Goal: Task Accomplishment & Management: Use online tool/utility

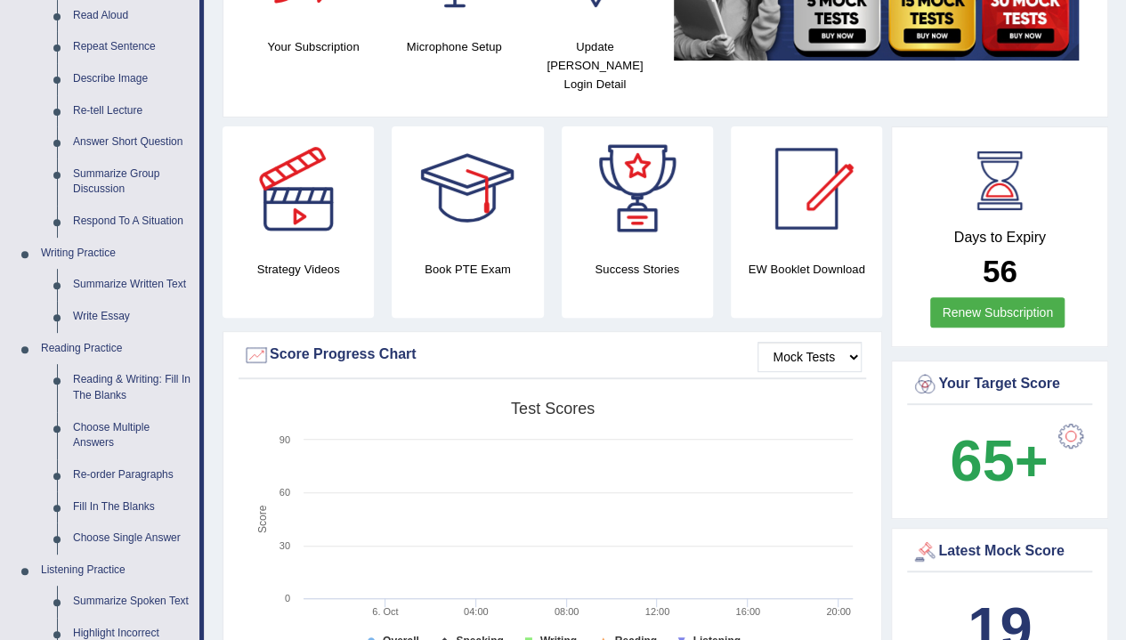
scroll to position [227, 0]
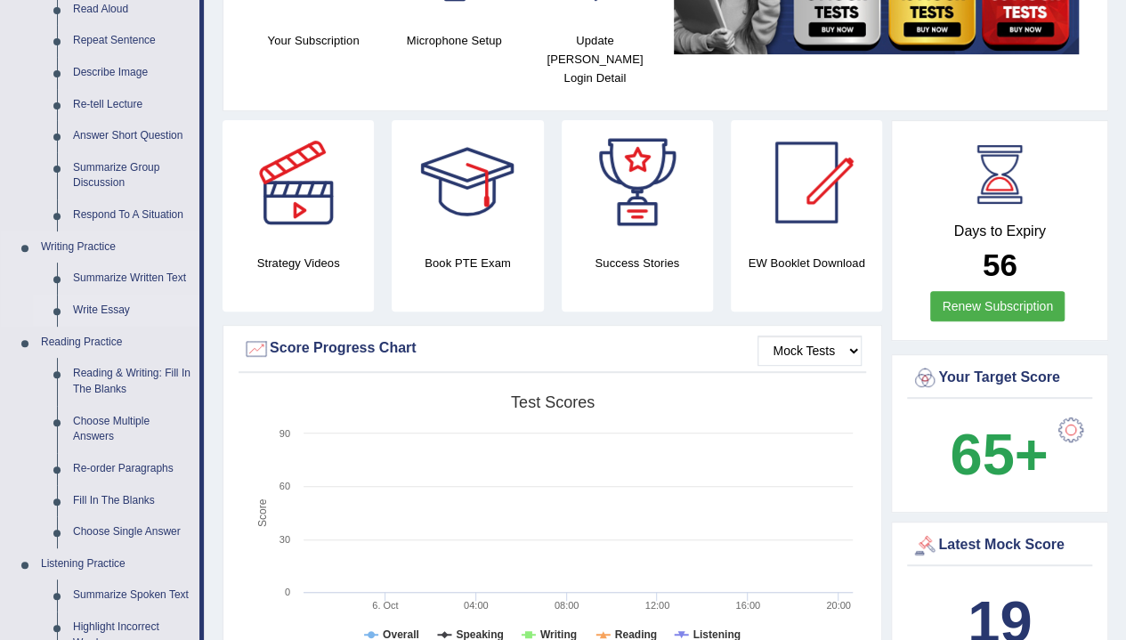
click at [109, 309] on link "Write Essay" at bounding box center [132, 311] width 134 height 32
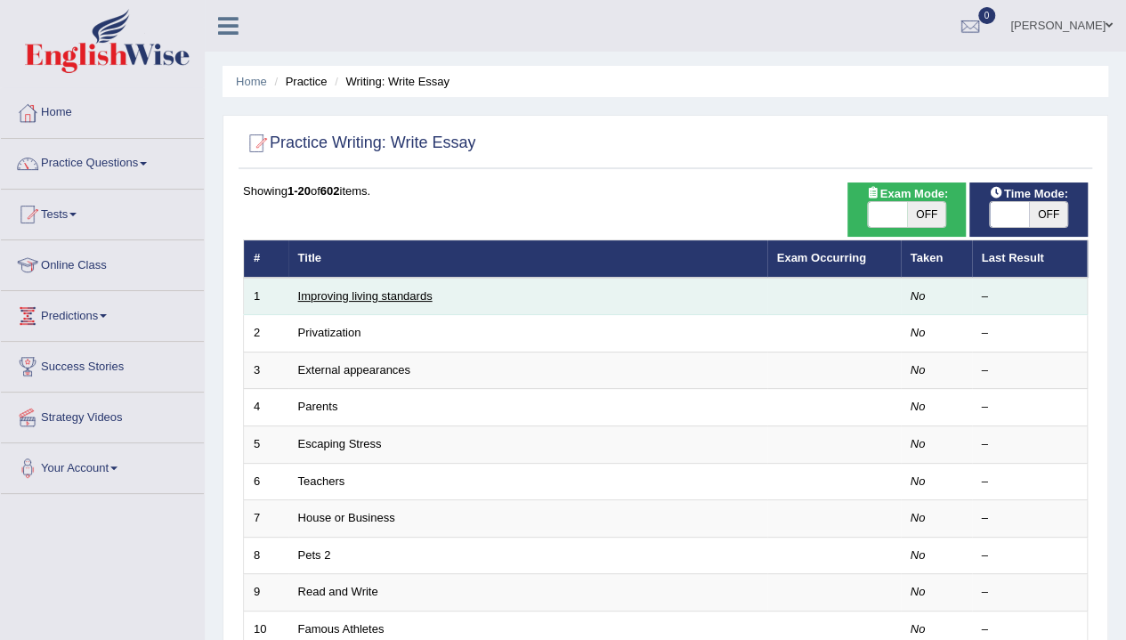
click at [320, 296] on link "Improving living standards" at bounding box center [365, 295] width 134 height 13
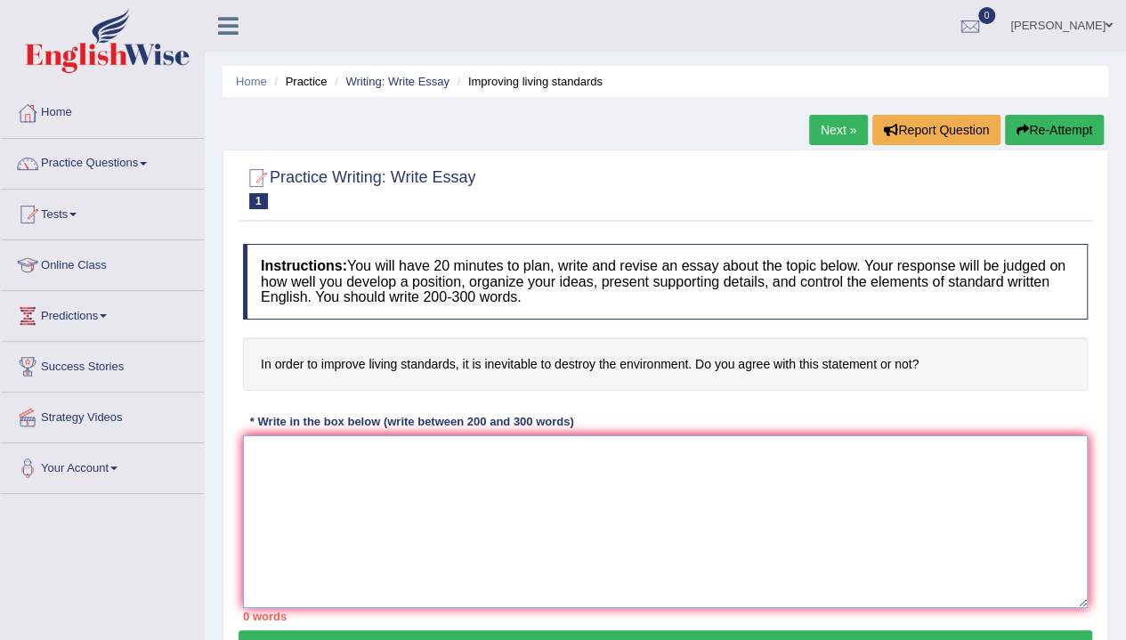
click at [364, 499] on textarea at bounding box center [665, 521] width 844 height 173
type textarea "T"
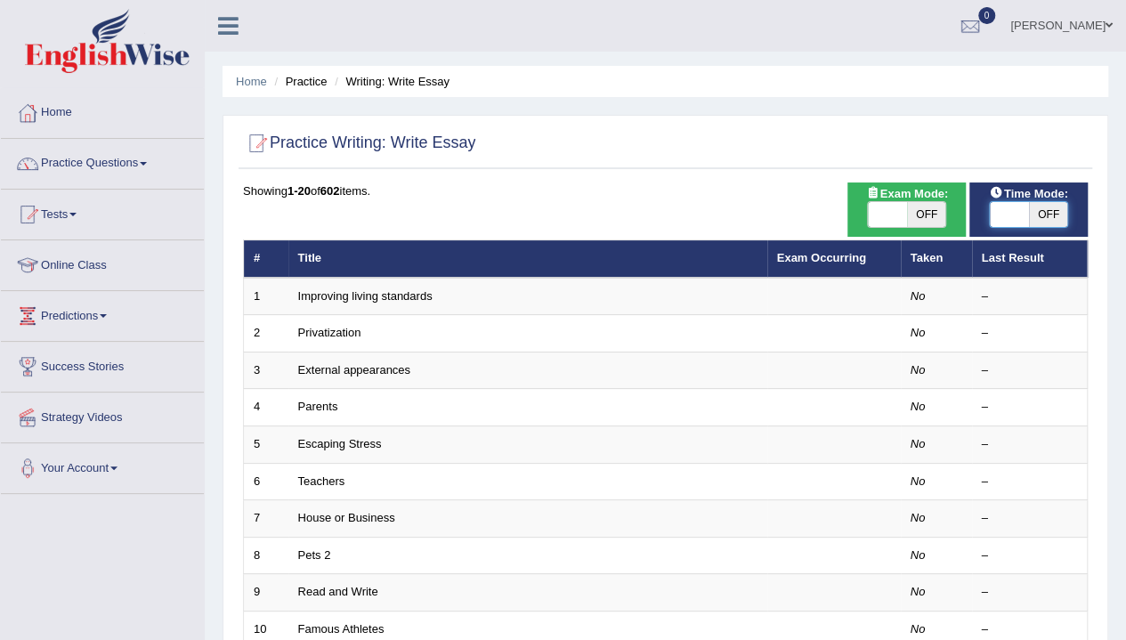
click at [997, 217] on span at bounding box center [1008, 214] width 39 height 25
click at [1037, 216] on span "OFF" at bounding box center [1048, 214] width 39 height 25
checkbox input "true"
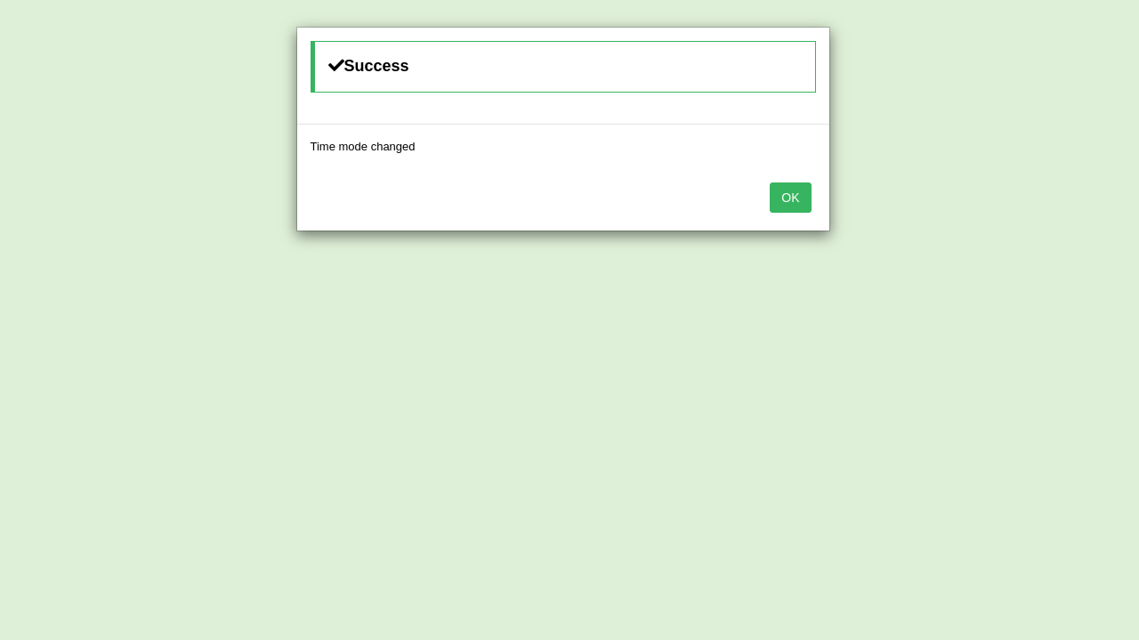
click at [787, 207] on button "OK" at bounding box center [790, 197] width 41 height 30
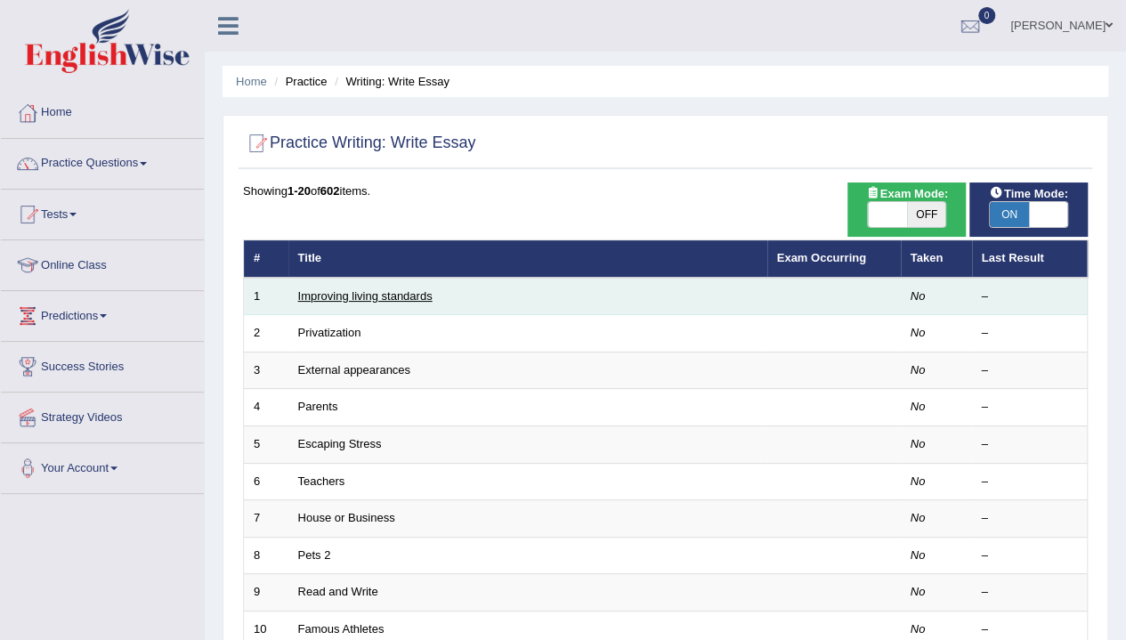
click at [340, 300] on link "Improving living standards" at bounding box center [365, 295] width 134 height 13
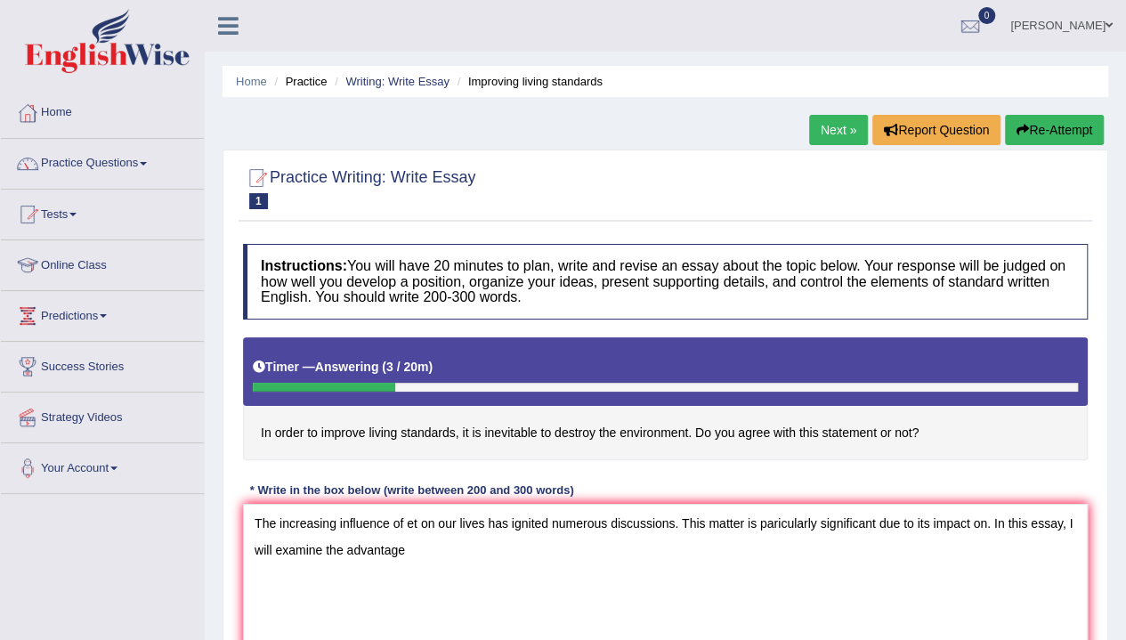
type textarea "The increasing influence of et on our lives has ignited numerous discussions. T…"
click at [1034, 117] on button "Re-Attempt" at bounding box center [1054, 130] width 99 height 30
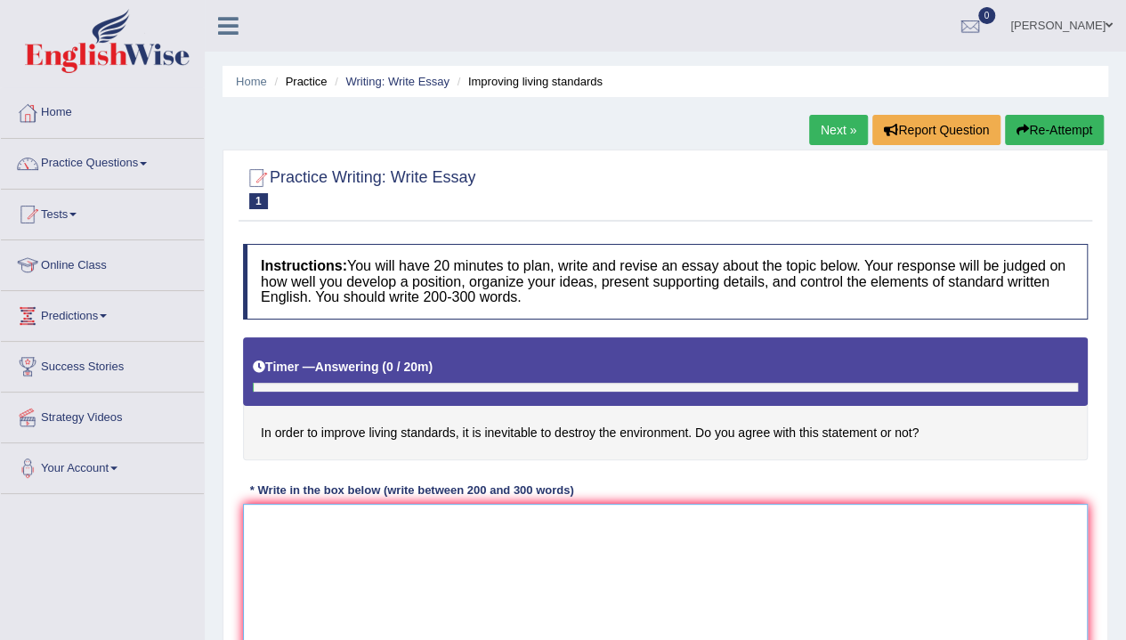
click at [576, 567] on textarea at bounding box center [665, 590] width 844 height 173
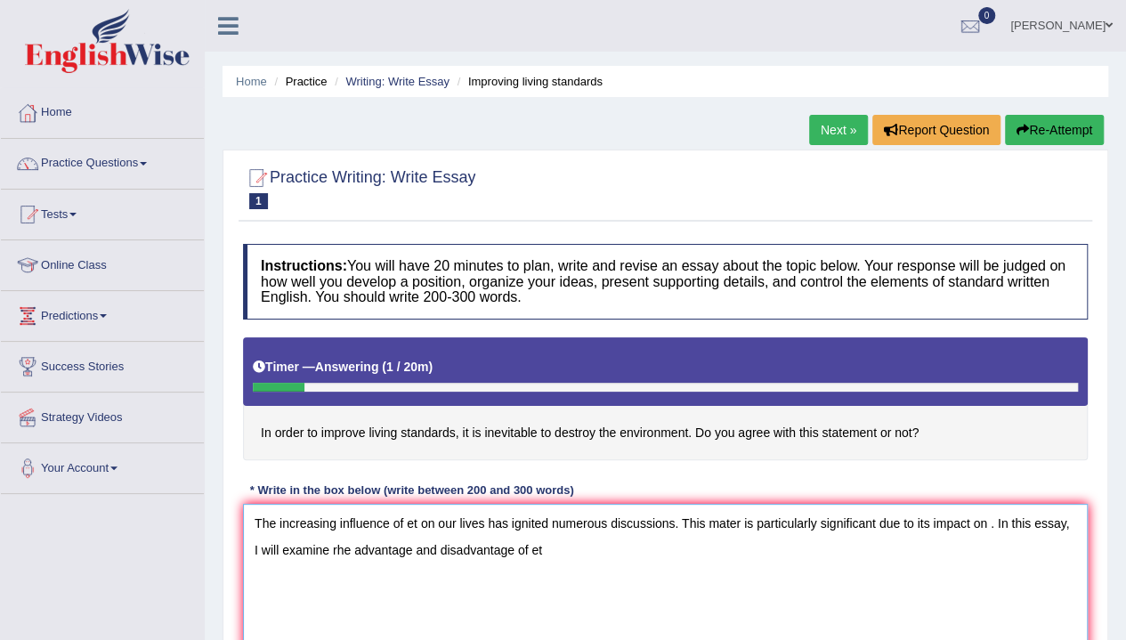
click at [332, 547] on textarea "The increasing influence of et on our lives has ignited numerous discussions. T…" at bounding box center [665, 590] width 844 height 173
click at [746, 569] on textarea "The increasing influence of et on our lives has ignited numerous discussions. T…" at bounding box center [665, 590] width 844 height 173
click at [698, 558] on textarea "The increasing influence of et on our lives has ignited numerous discussions. T…" at bounding box center [665, 590] width 844 height 173
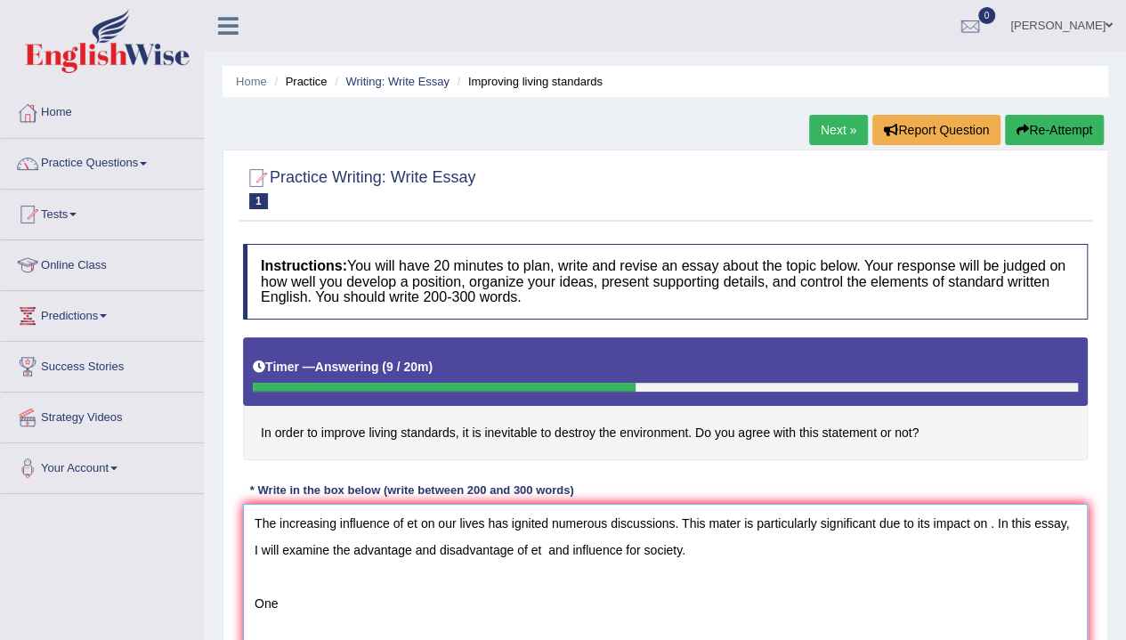
drag, startPoint x: 495, startPoint y: 589, endPoint x: 252, endPoint y: 377, distance: 322.3
click at [252, 377] on div "Instructions: You will have 20 minutes to plan, write and revise an essay about…" at bounding box center [664, 467] width 853 height 464
type textarea "The increasing influence of et on our lives has ignited numerous discussions. T…"
click at [1025, 140] on button "Re-Attempt" at bounding box center [1054, 130] width 99 height 30
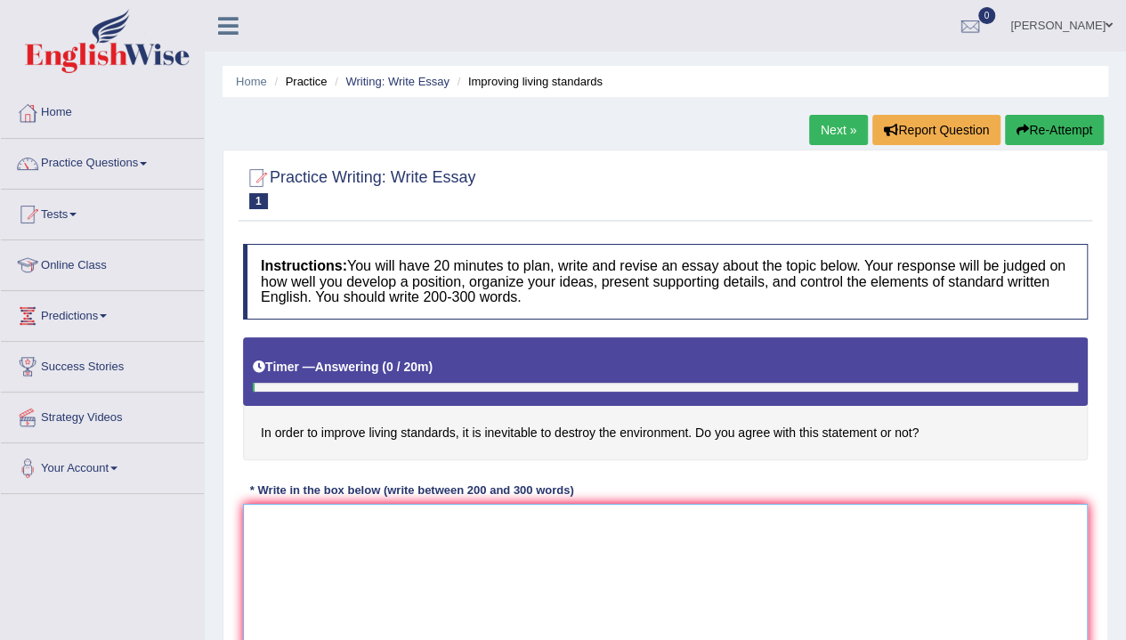
click at [332, 507] on textarea at bounding box center [665, 590] width 844 height 173
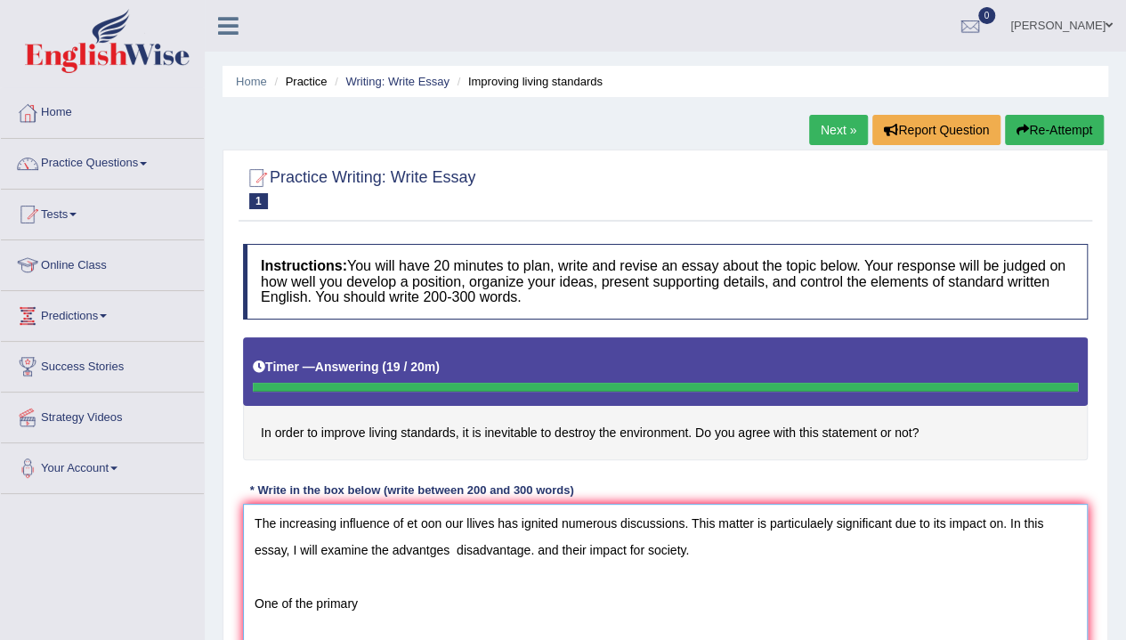
type textarea "The increasing influence of et oon our llives has ignited numerous discussions.…"
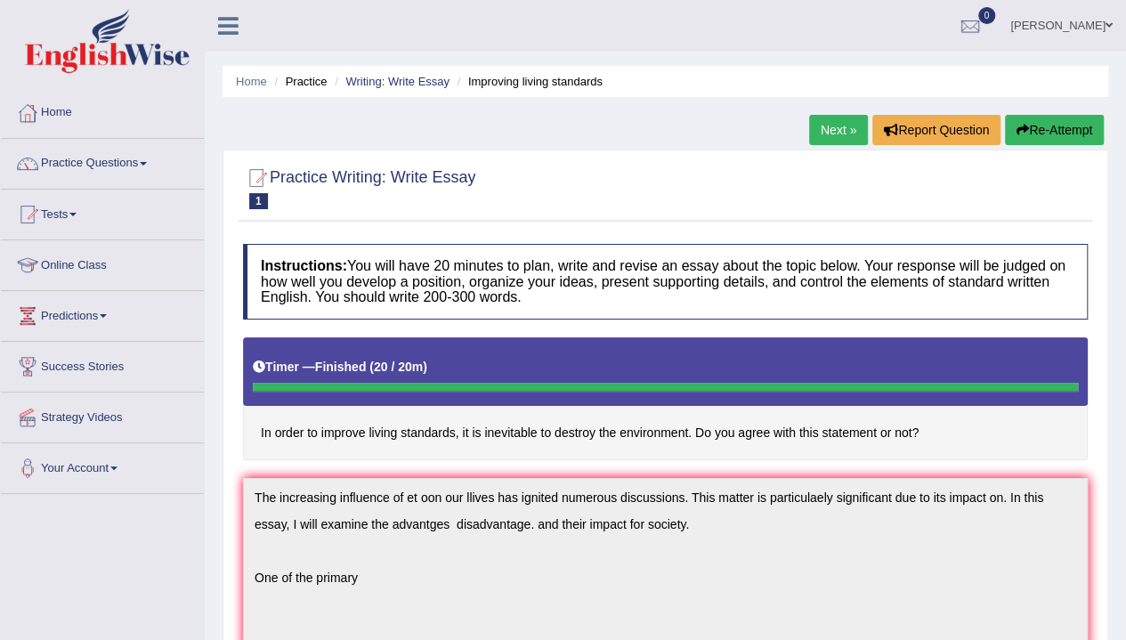
click at [1081, 134] on button "Re-Attempt" at bounding box center [1054, 130] width 99 height 30
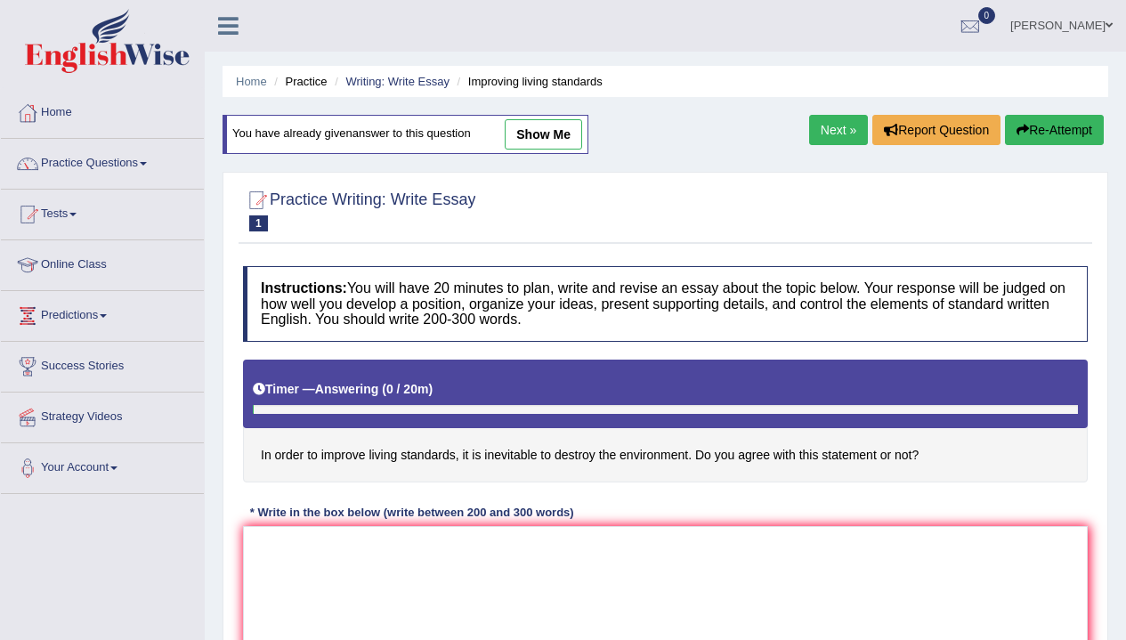
click at [481, 544] on textarea at bounding box center [665, 612] width 844 height 173
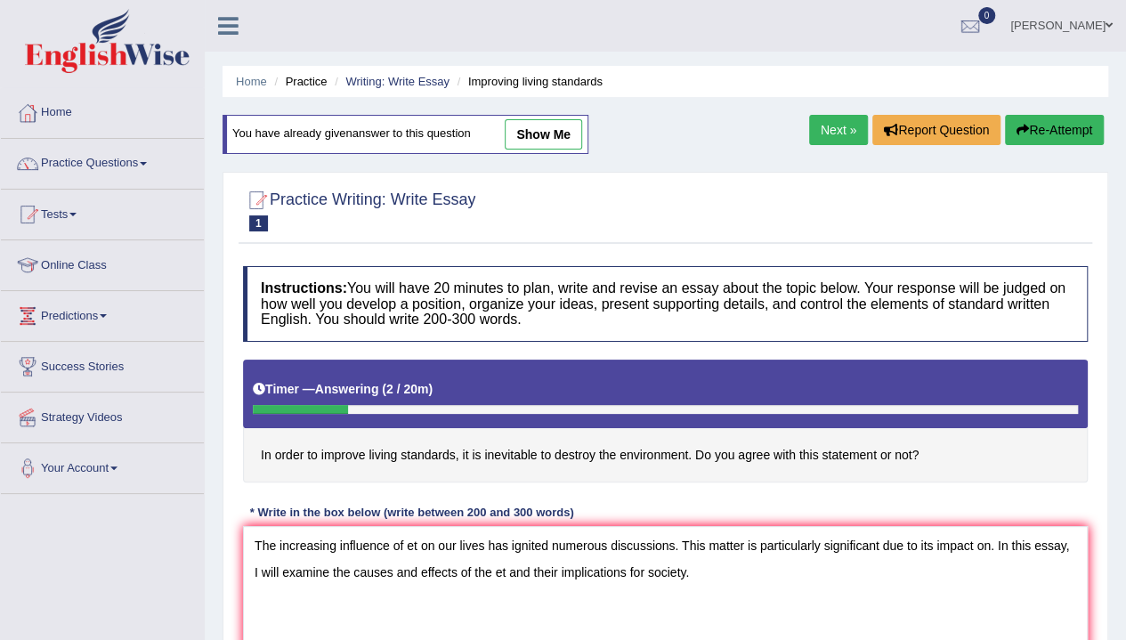
scroll to position [141, 0]
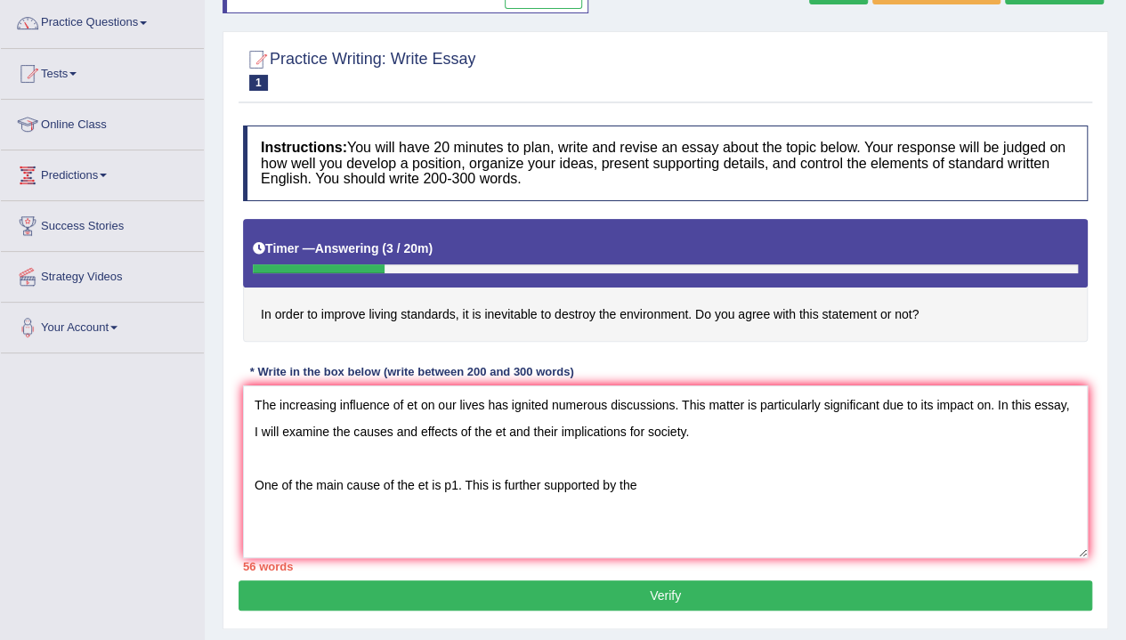
click at [381, 481] on textarea "The increasing influence of et on our lives has ignited numerous discussions. T…" at bounding box center [665, 471] width 844 height 173
click at [682, 494] on textarea "The increasing influence of et on our lives has ignited numerous discussions. T…" at bounding box center [665, 471] width 844 height 173
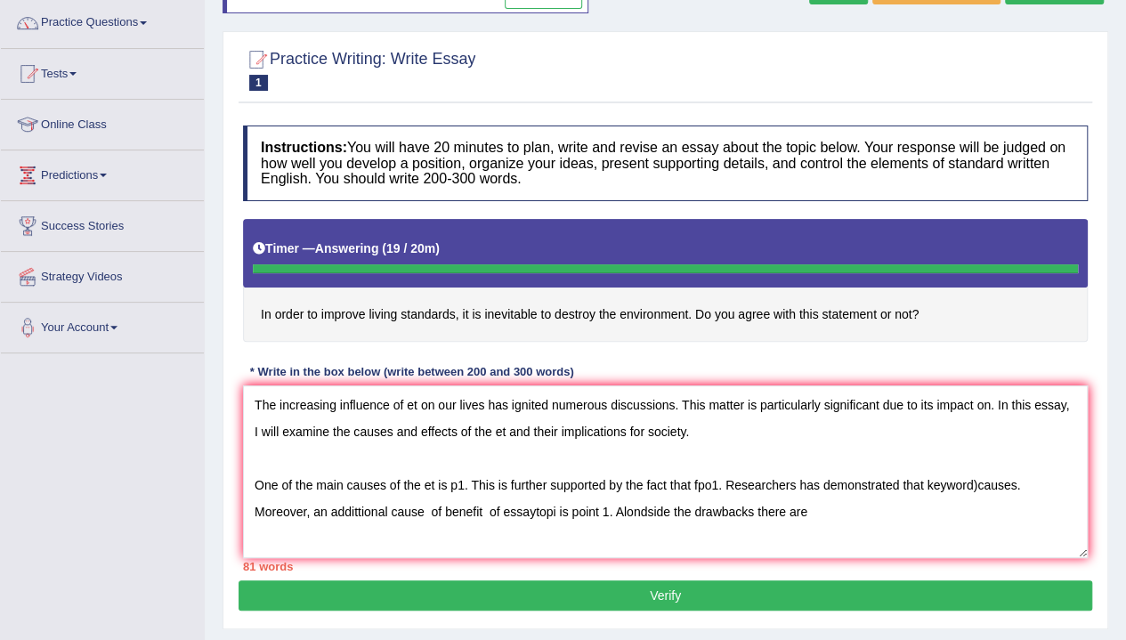
type textarea "The increasing influence of et on our lives has ignited numerous discussions. T…"
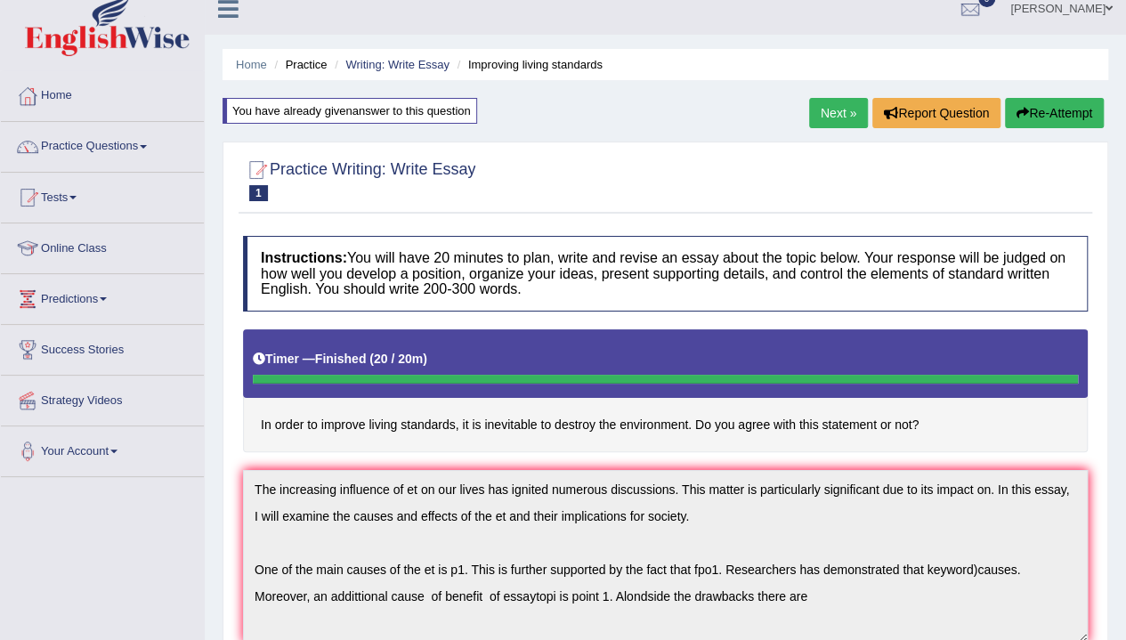
scroll to position [9, 0]
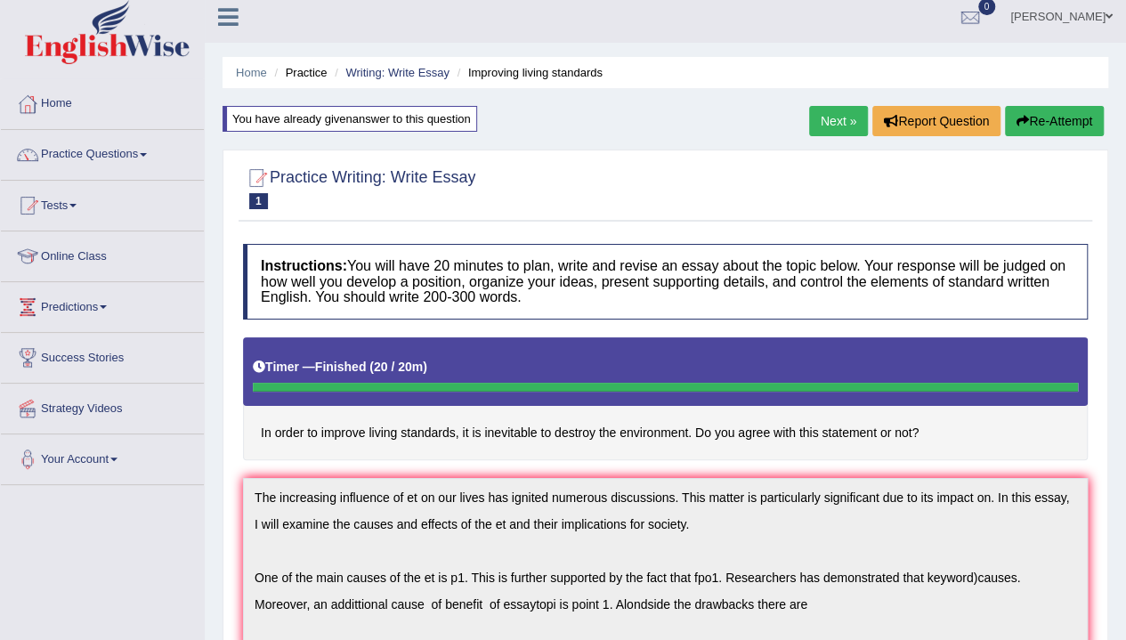
click at [1036, 122] on button "Re-Attempt" at bounding box center [1054, 121] width 99 height 30
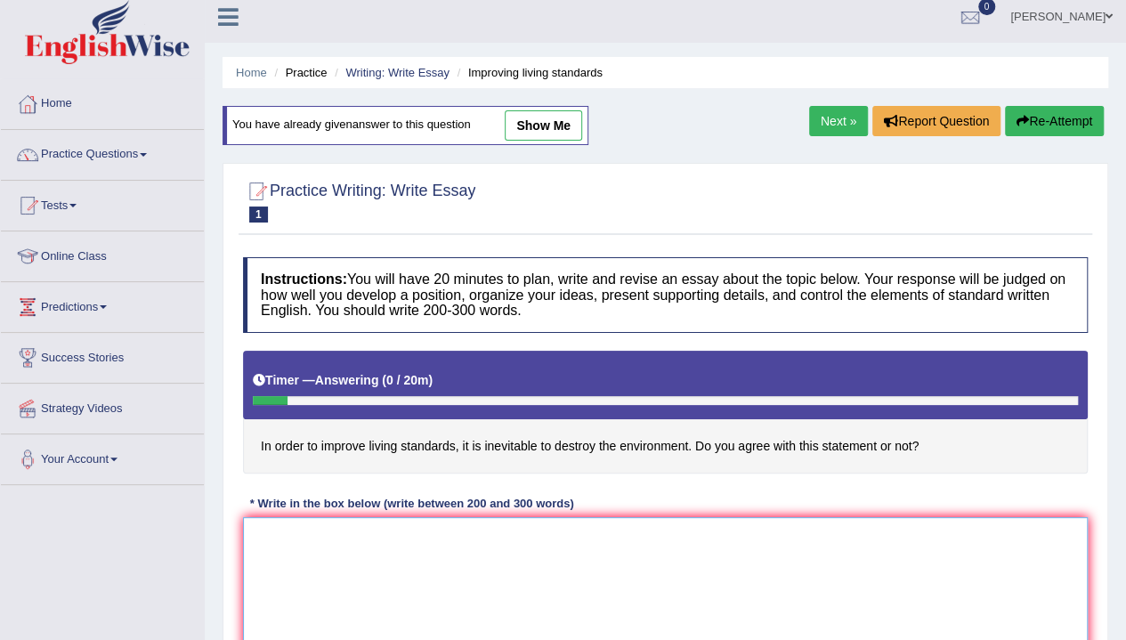
click at [327, 519] on textarea at bounding box center [665, 603] width 844 height 173
type textarea "T"
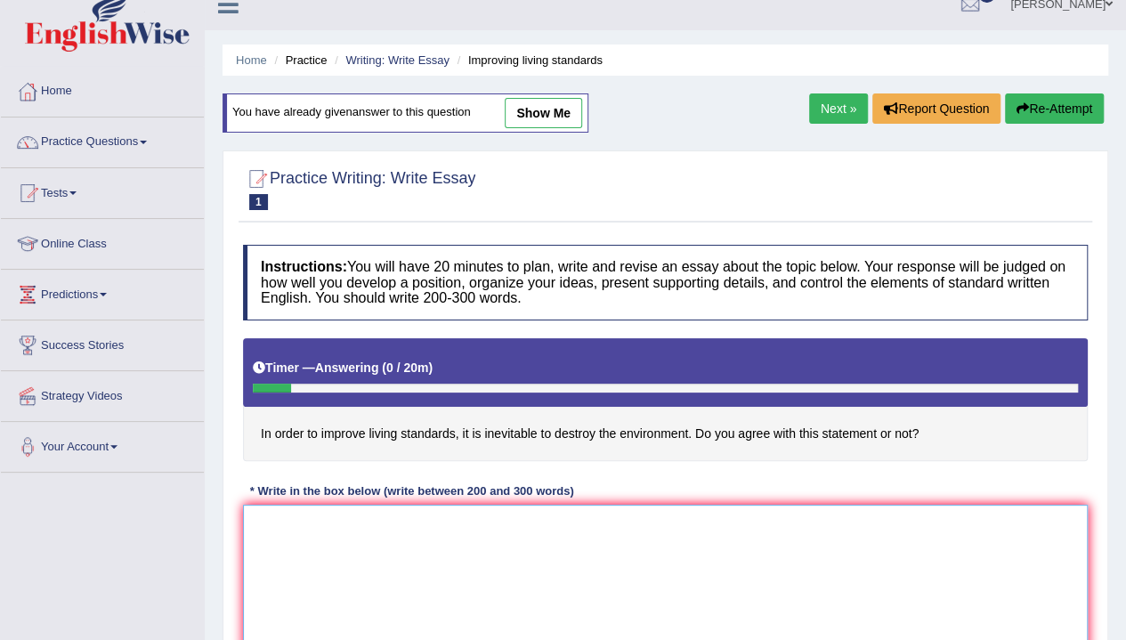
scroll to position [20, 0]
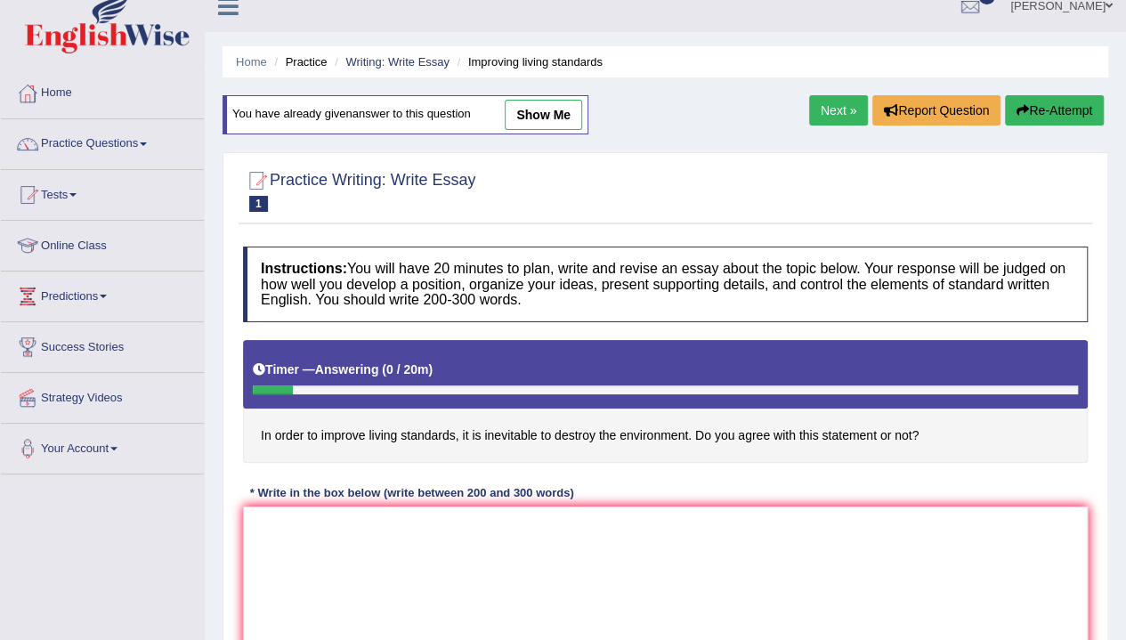
click at [1029, 118] on button "Re-Attempt" at bounding box center [1054, 110] width 99 height 30
click at [548, 582] on textarea at bounding box center [665, 592] width 844 height 173
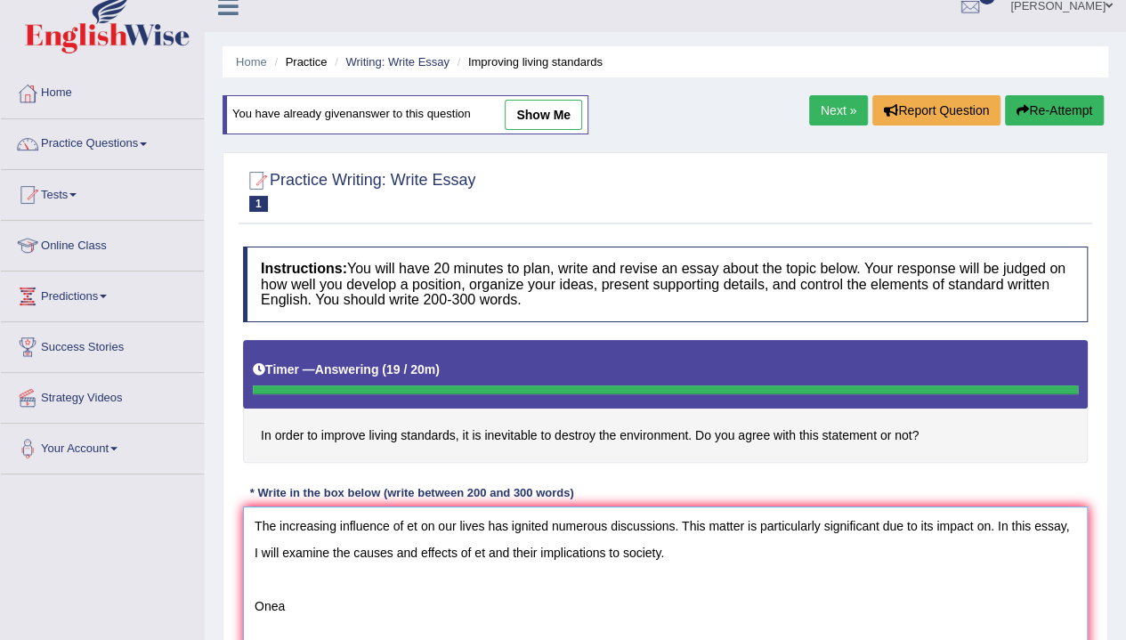
type textarea "The increasing influence of et on our lives has ignited numerous discussions. T…"
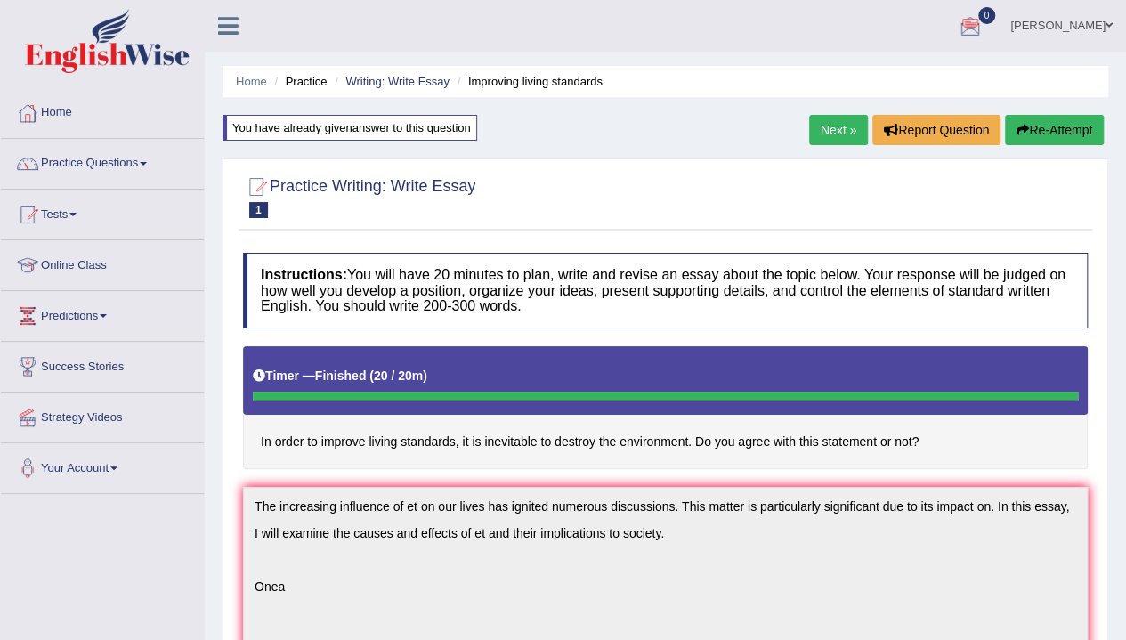
click at [1030, 136] on button "Re-Attempt" at bounding box center [1054, 130] width 99 height 30
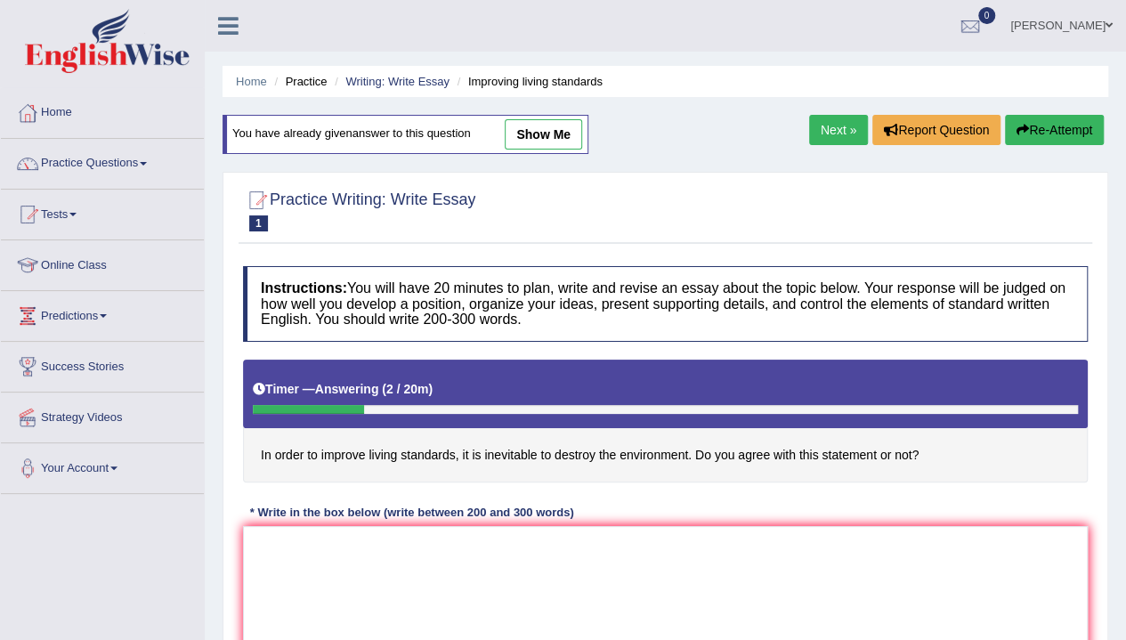
click at [322, 78] on li "Practice" at bounding box center [298, 81] width 57 height 17
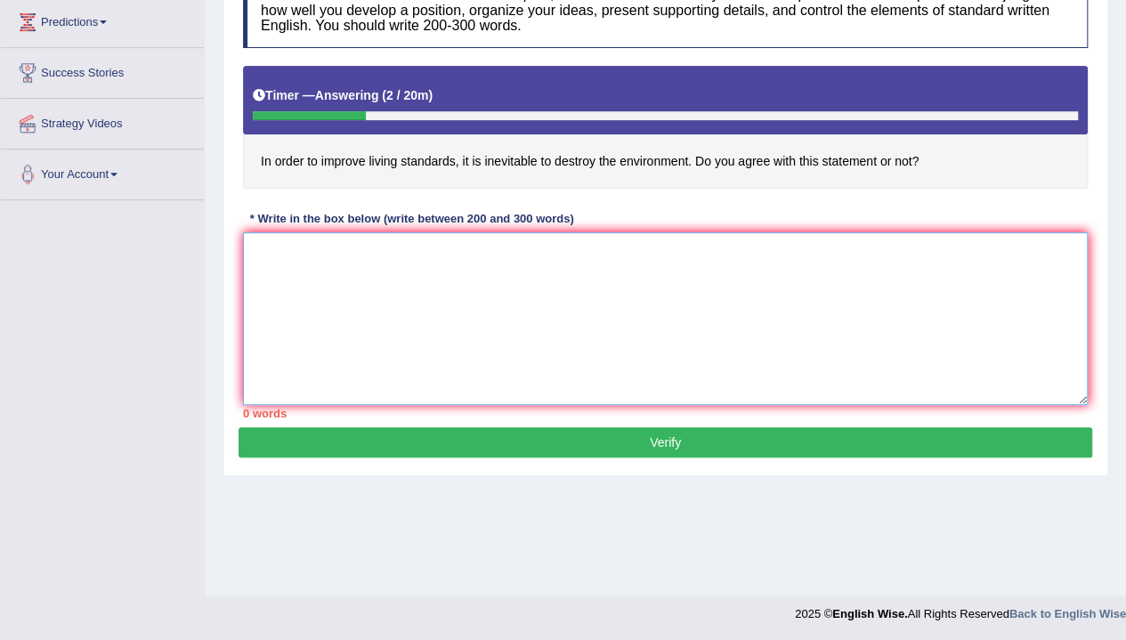
click at [368, 296] on textarea at bounding box center [665, 318] width 844 height 173
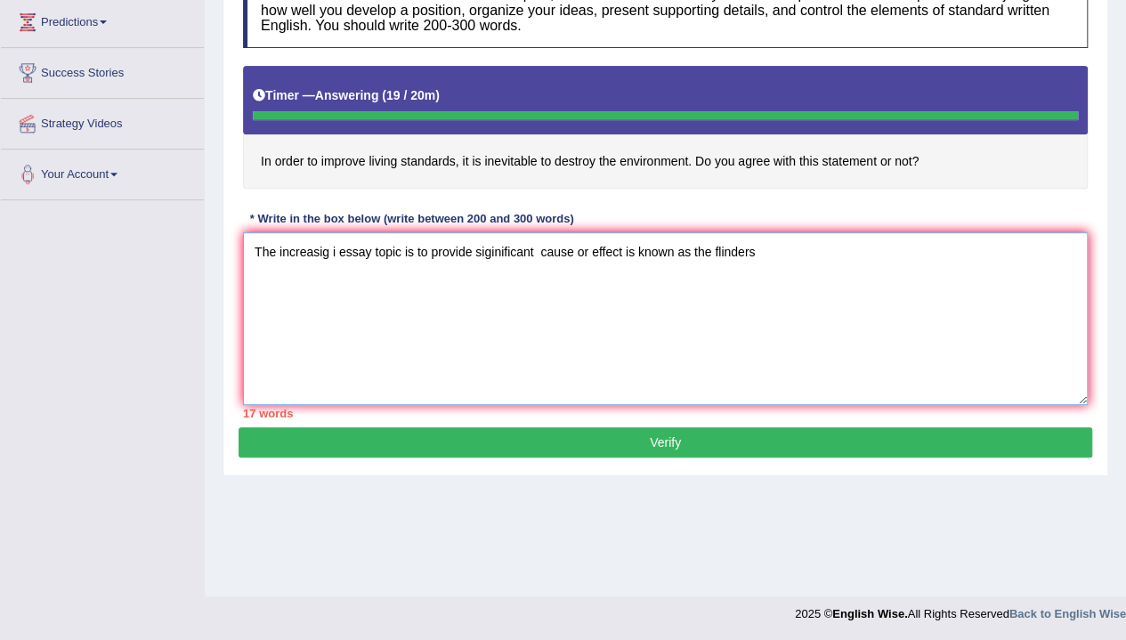
type textarea "The increasig i essay topic is to provide siginificant cause or effect is known…"
